Goal: Check status: Check status

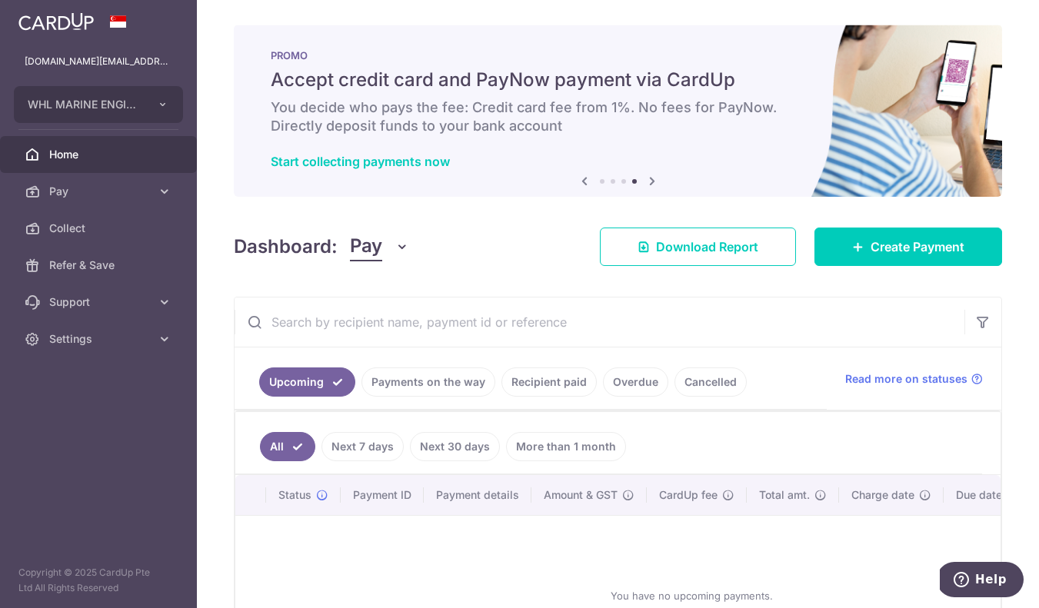
click at [564, 315] on input "text" at bounding box center [600, 322] width 730 height 49
click at [563, 278] on div "× Pause Schedule Pause all future payments in this series Pause just this one p…" at bounding box center [618, 304] width 842 height 608
click at [1002, 324] on div "× Pause Schedule Pause all future payments in this series Pause just this one p…" at bounding box center [618, 304] width 842 height 608
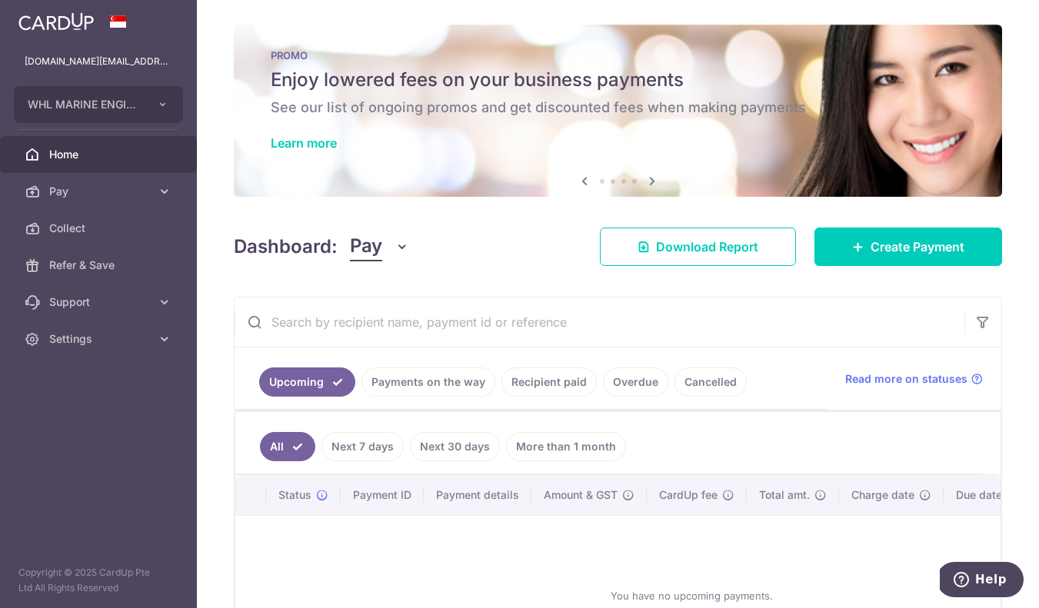
click at [957, 355] on div "Upcoming Payments on the way Recipient paid Overdue Cancelled Read more on stat…" at bounding box center [618, 379] width 767 height 63
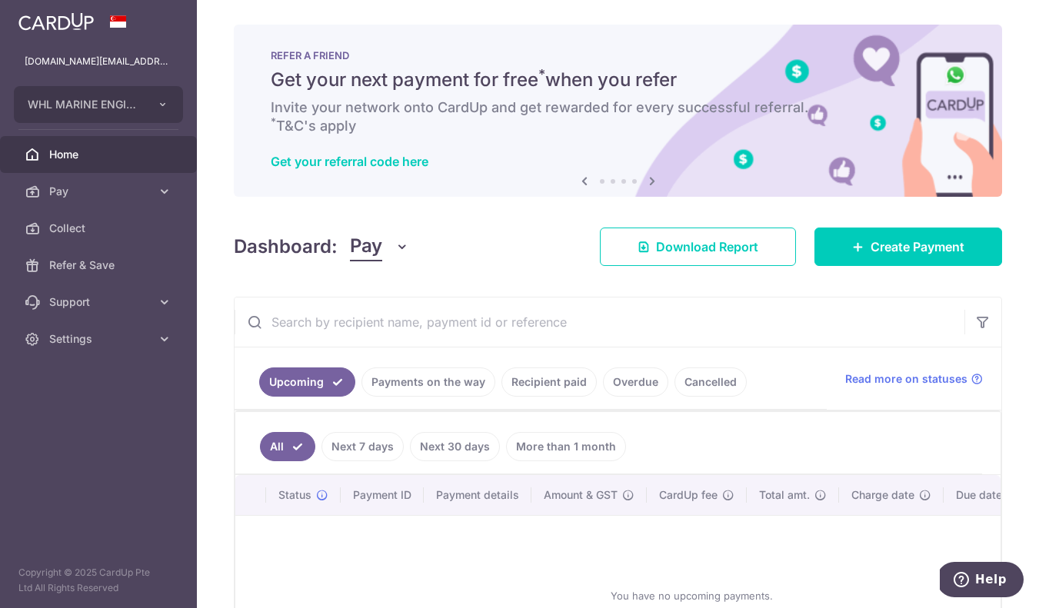
click at [524, 556] on div "You have no upcoming payments." at bounding box center [692, 595] width 876 height 135
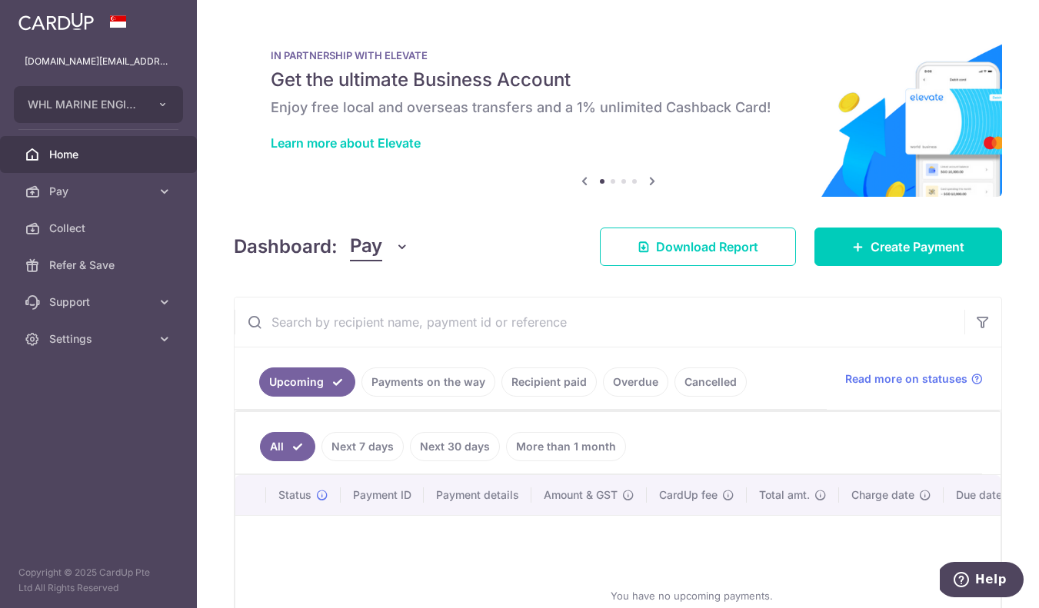
click at [1023, 293] on div "× Pause Schedule Pause all future payments in this series Pause just this one p…" at bounding box center [618, 304] width 842 height 608
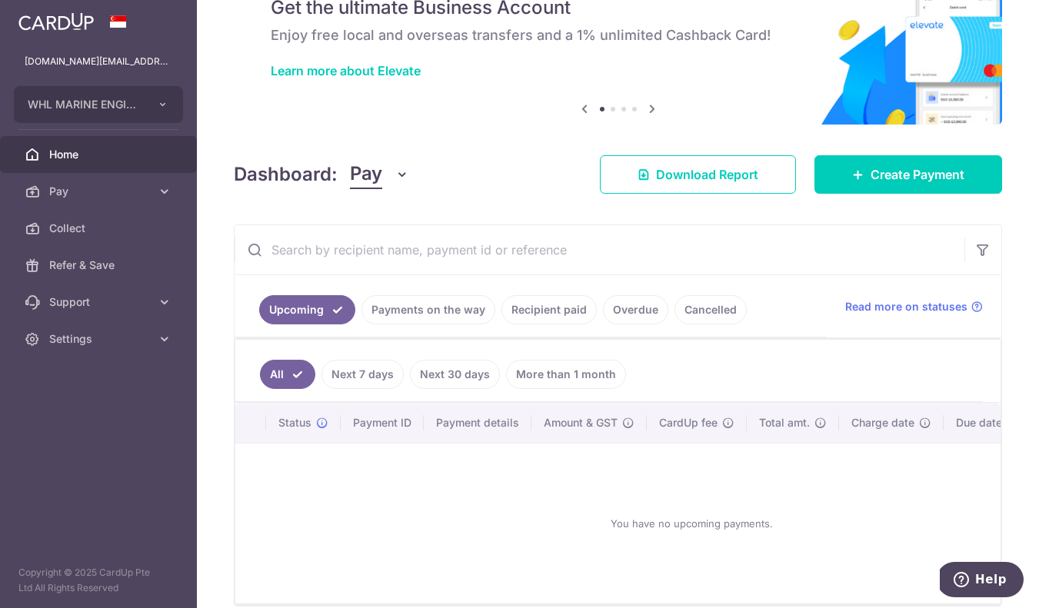
scroll to position [73, 0]
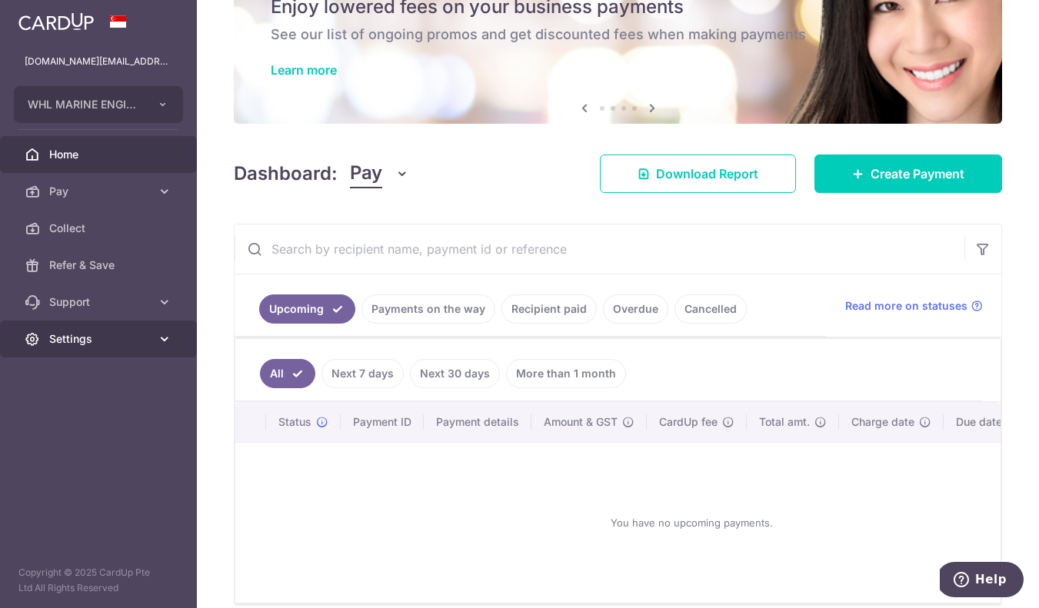
click at [122, 345] on span "Settings" at bounding box center [100, 338] width 102 height 15
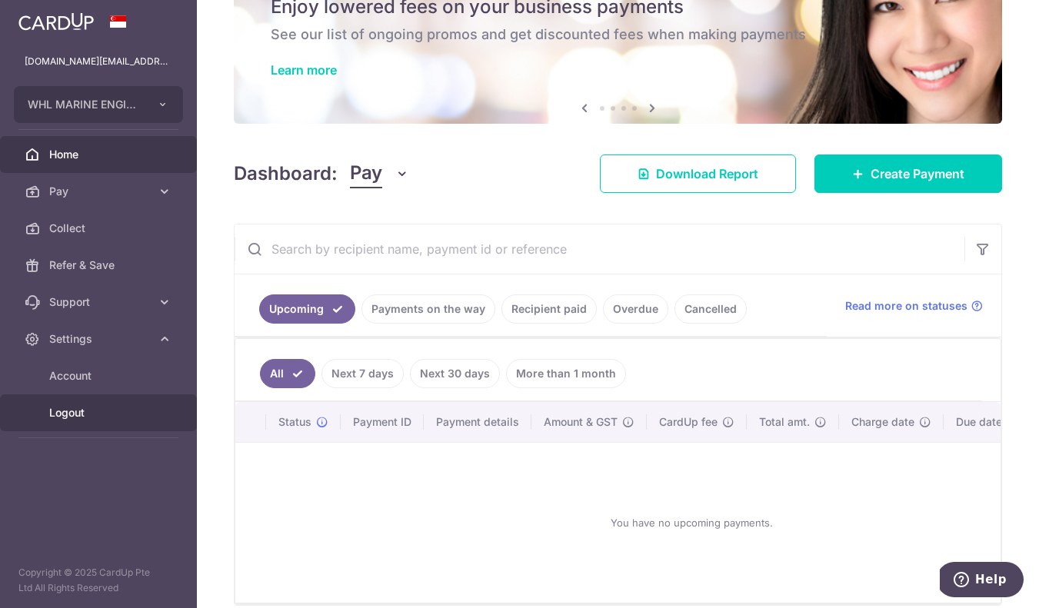
click at [107, 418] on span "Logout" at bounding box center [100, 412] width 102 height 15
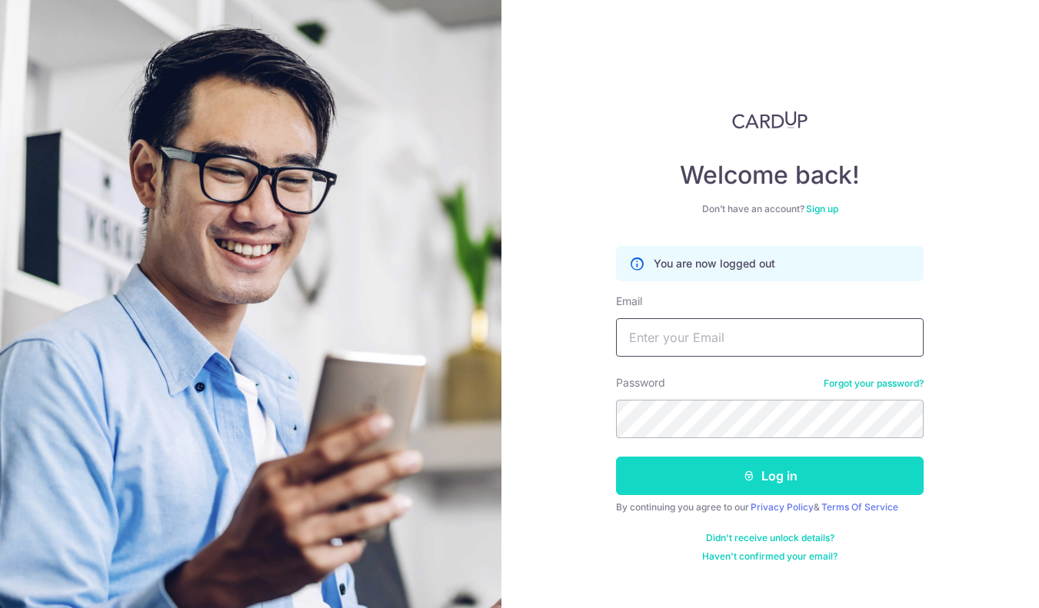
type input "[DOMAIN_NAME][EMAIL_ADDRESS][DOMAIN_NAME]"
click at [811, 480] on button "Log in" at bounding box center [770, 476] width 308 height 38
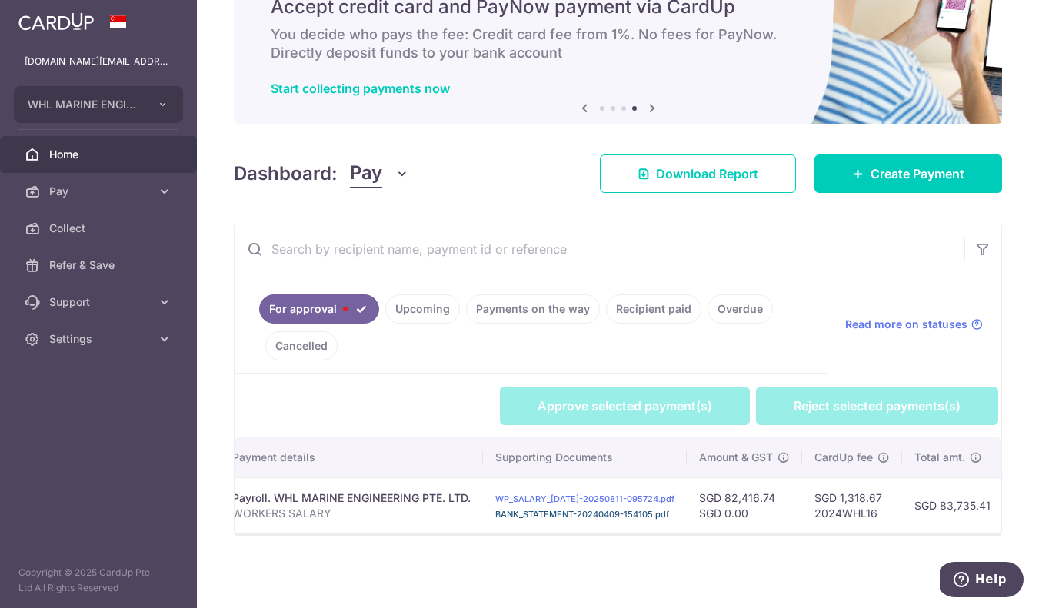
scroll to position [0, 460]
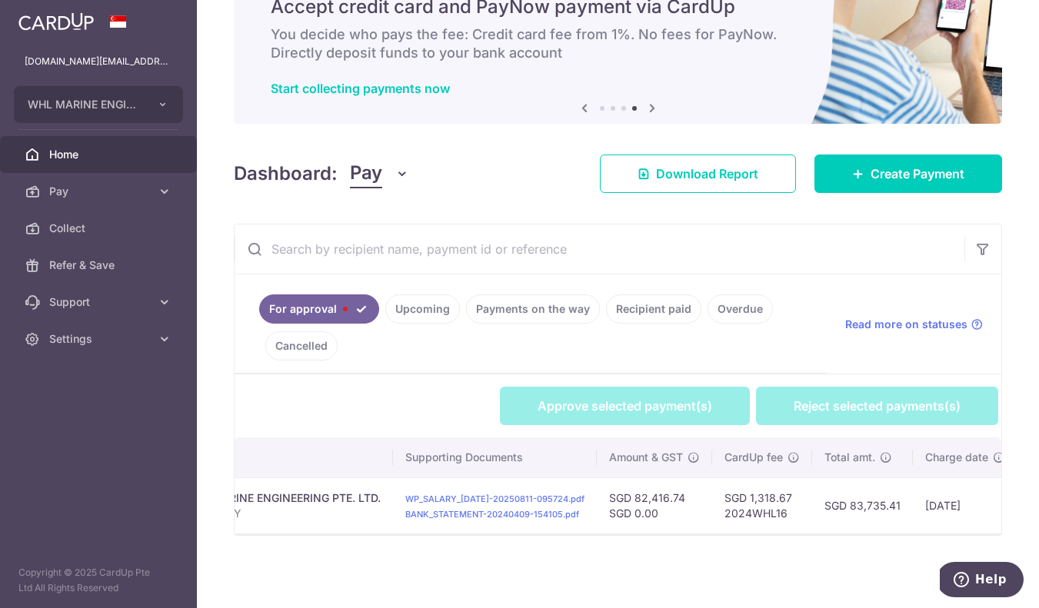
click at [871, 499] on td "SGD 83,735.41" at bounding box center [862, 506] width 101 height 56
copy td "83,735.41"
click at [666, 491] on td "SGD 82,416.74 SGD 0.00" at bounding box center [654, 506] width 115 height 56
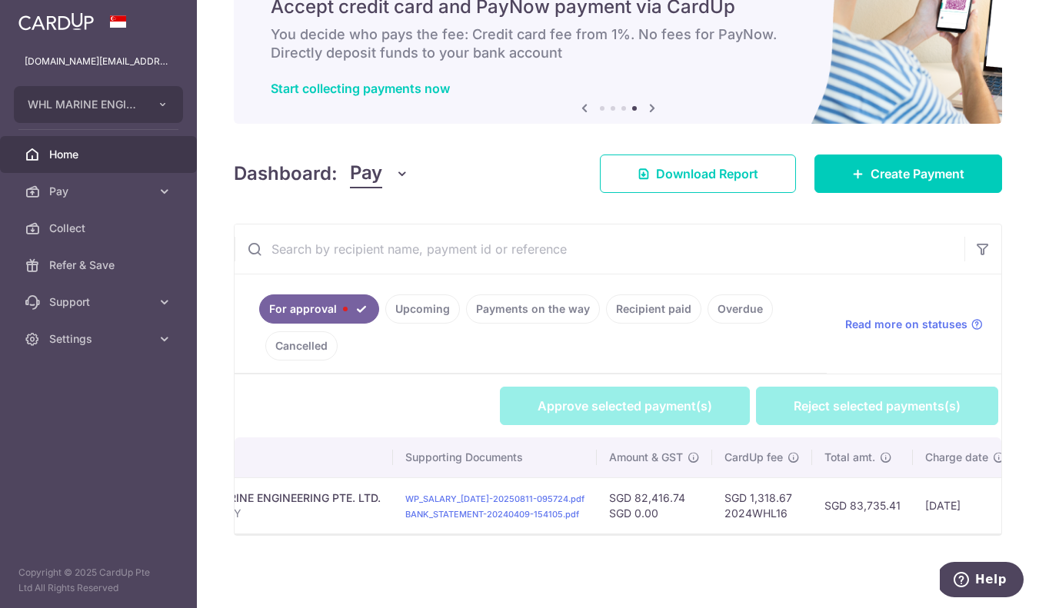
copy td "82,416.74"
click at [765, 494] on td "SGD 1,318.67 2024WHL16" at bounding box center [762, 506] width 100 height 56
copy td "1,318.67"
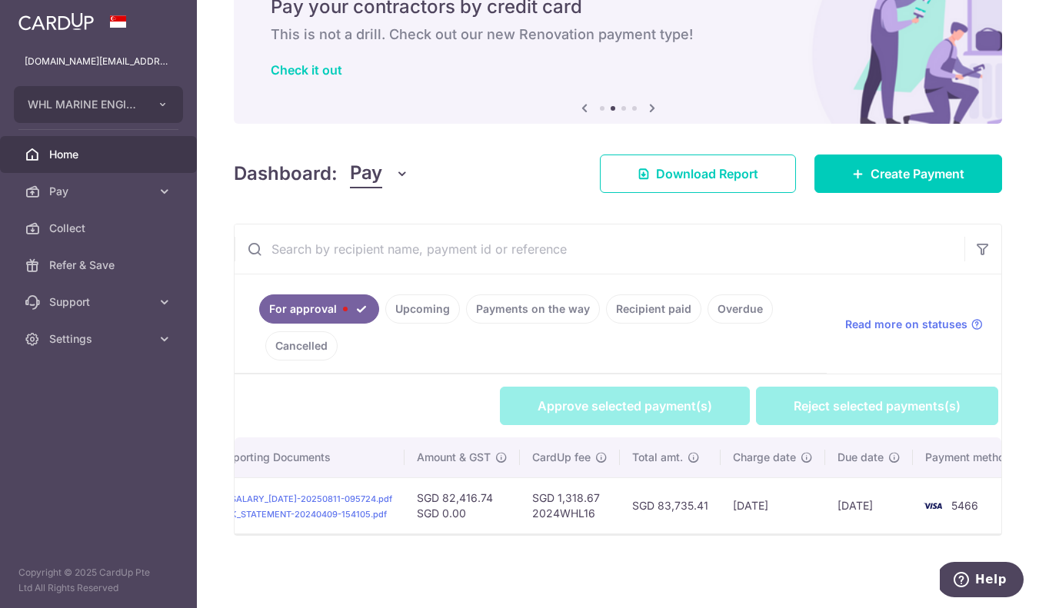
scroll to position [0, 679]
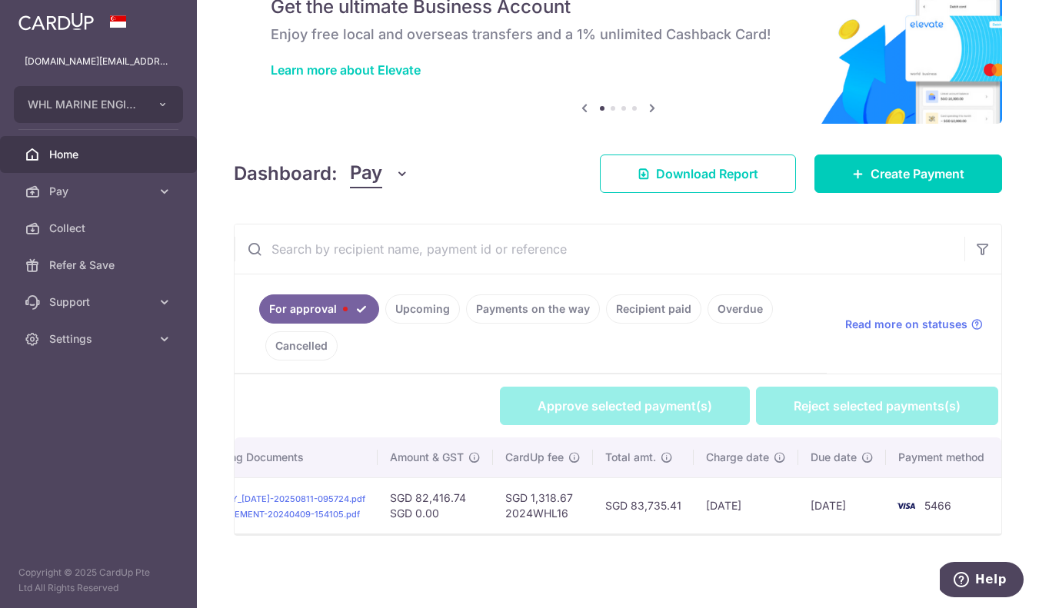
click at [396, 392] on div "Approve selected payment(s) Reject selected payments(s)" at bounding box center [618, 406] width 767 height 38
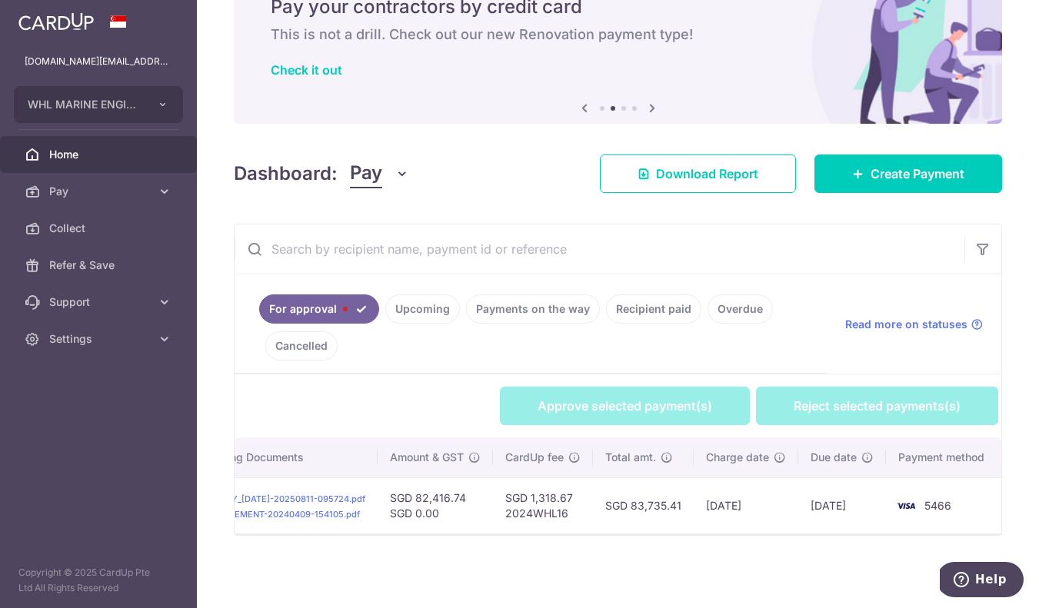
scroll to position [0, 0]
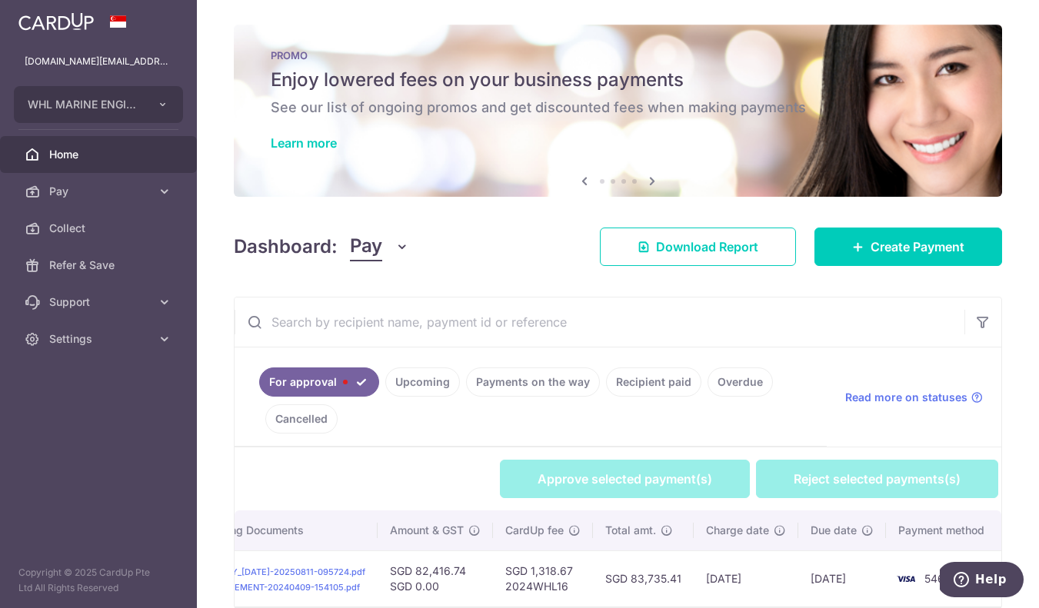
click at [547, 328] on input "text" at bounding box center [600, 322] width 730 height 49
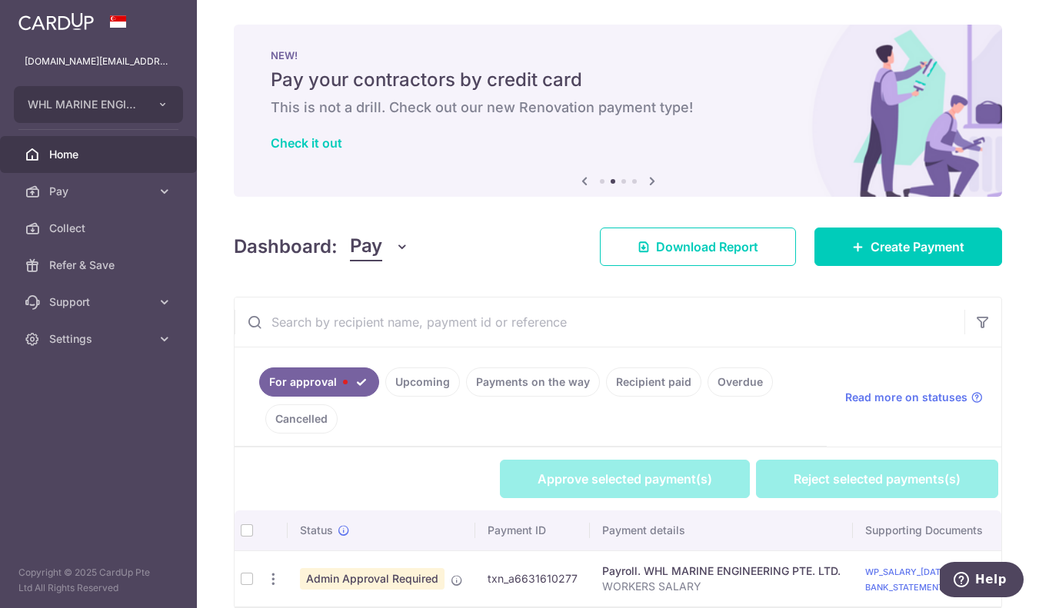
scroll to position [82, 0]
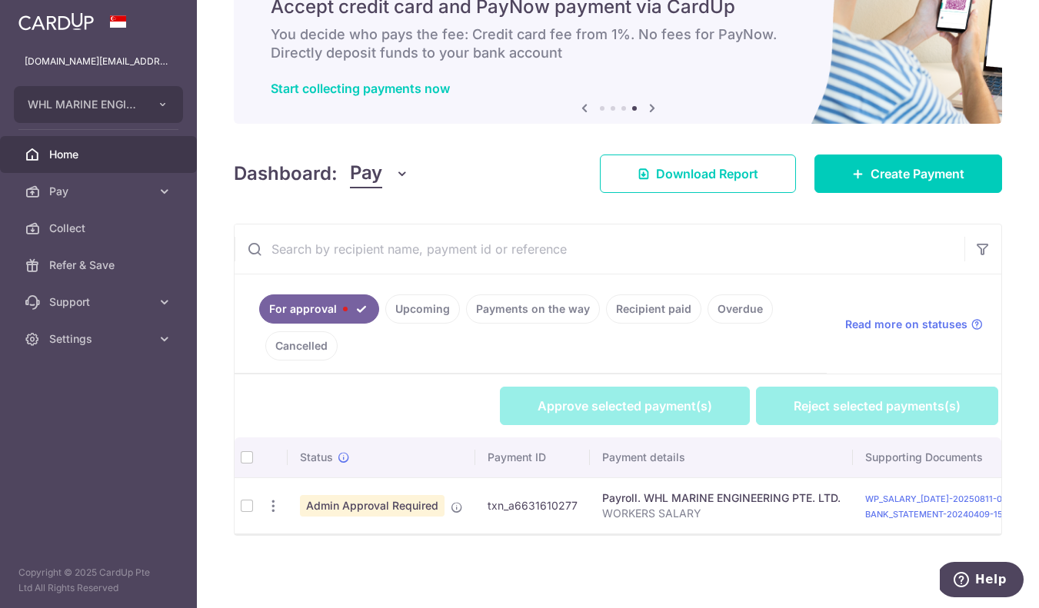
click at [625, 554] on div "× Pause Schedule Pause all future payments in this series Pause just this one p…" at bounding box center [618, 304] width 842 height 608
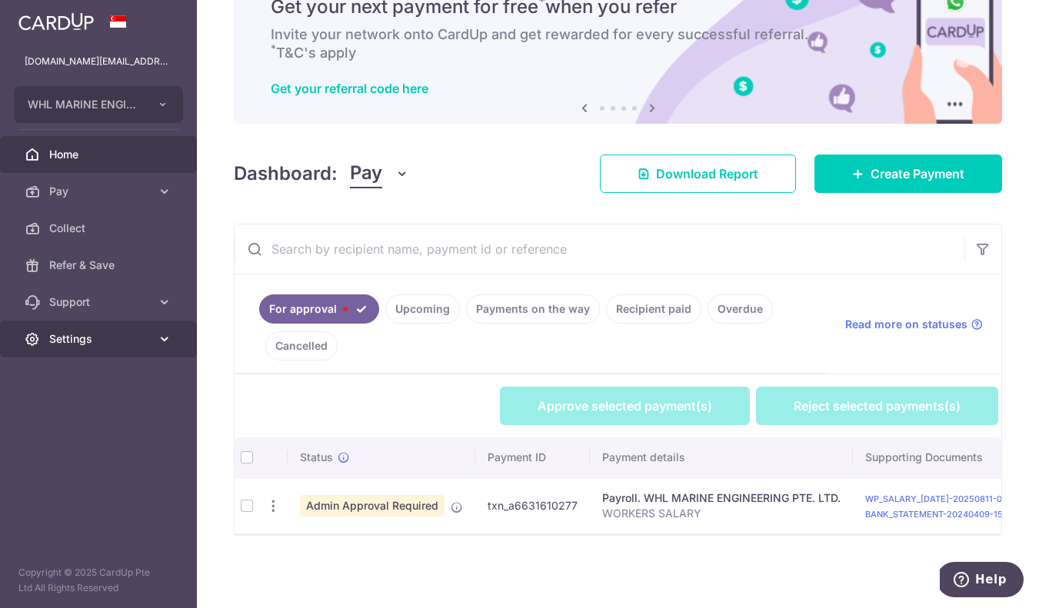
click at [127, 345] on span "Settings" at bounding box center [100, 338] width 102 height 15
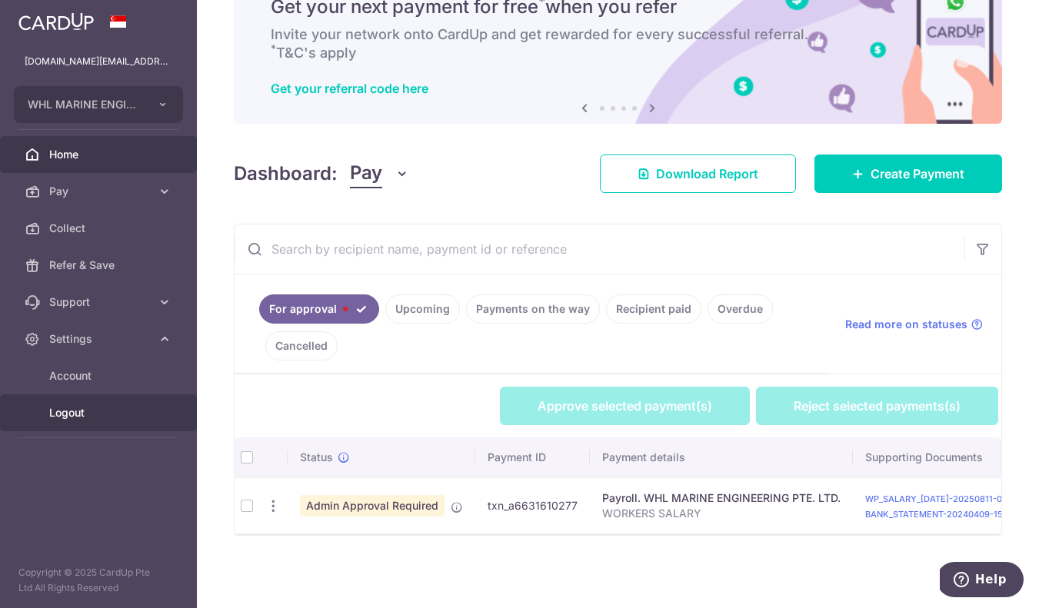
click at [78, 414] on span "Logout" at bounding box center [100, 412] width 102 height 15
